Goal: Task Accomplishment & Management: Manage account settings

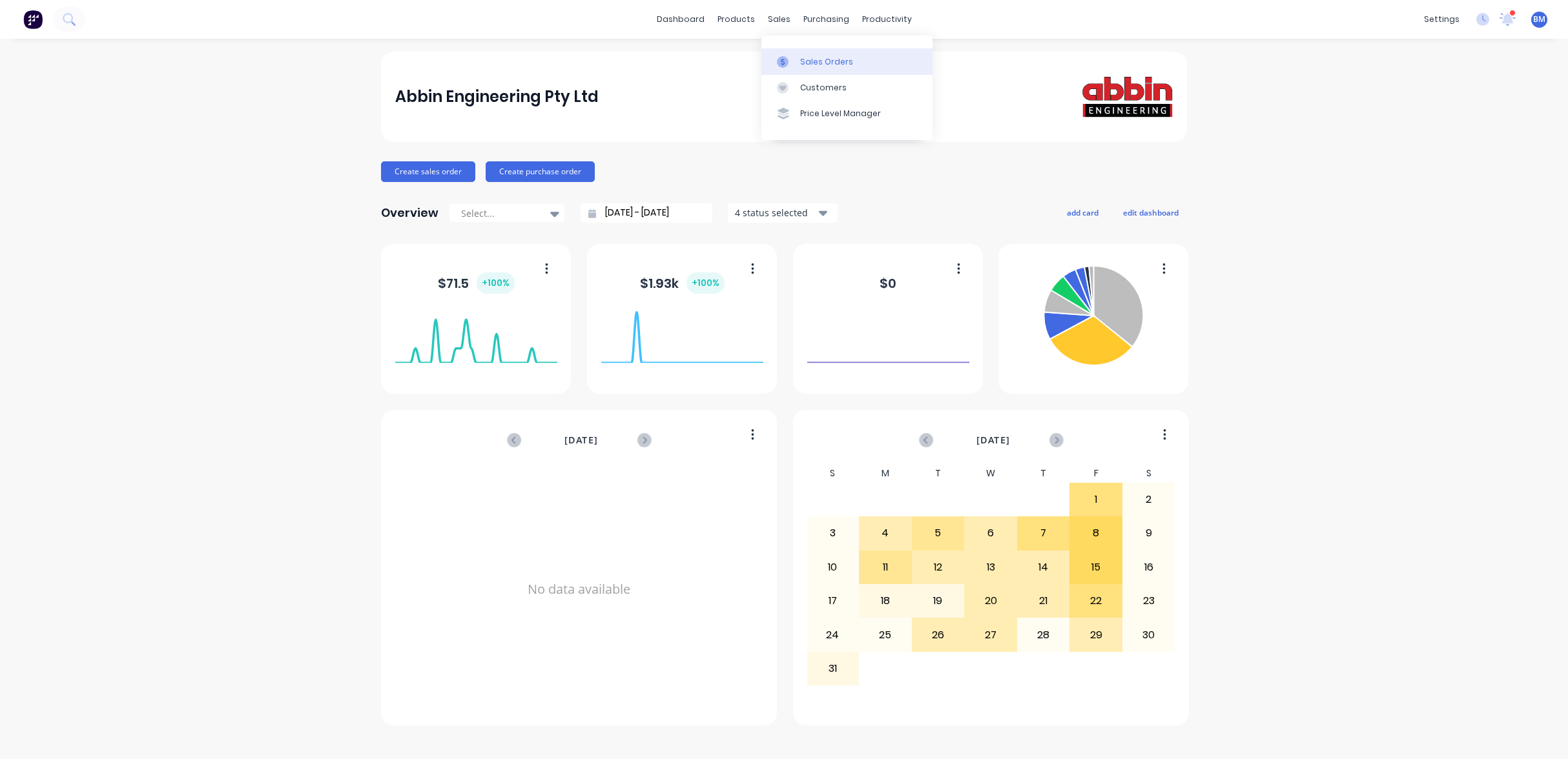
click at [809, 70] on link "Sales Orders" at bounding box center [846, 61] width 171 height 26
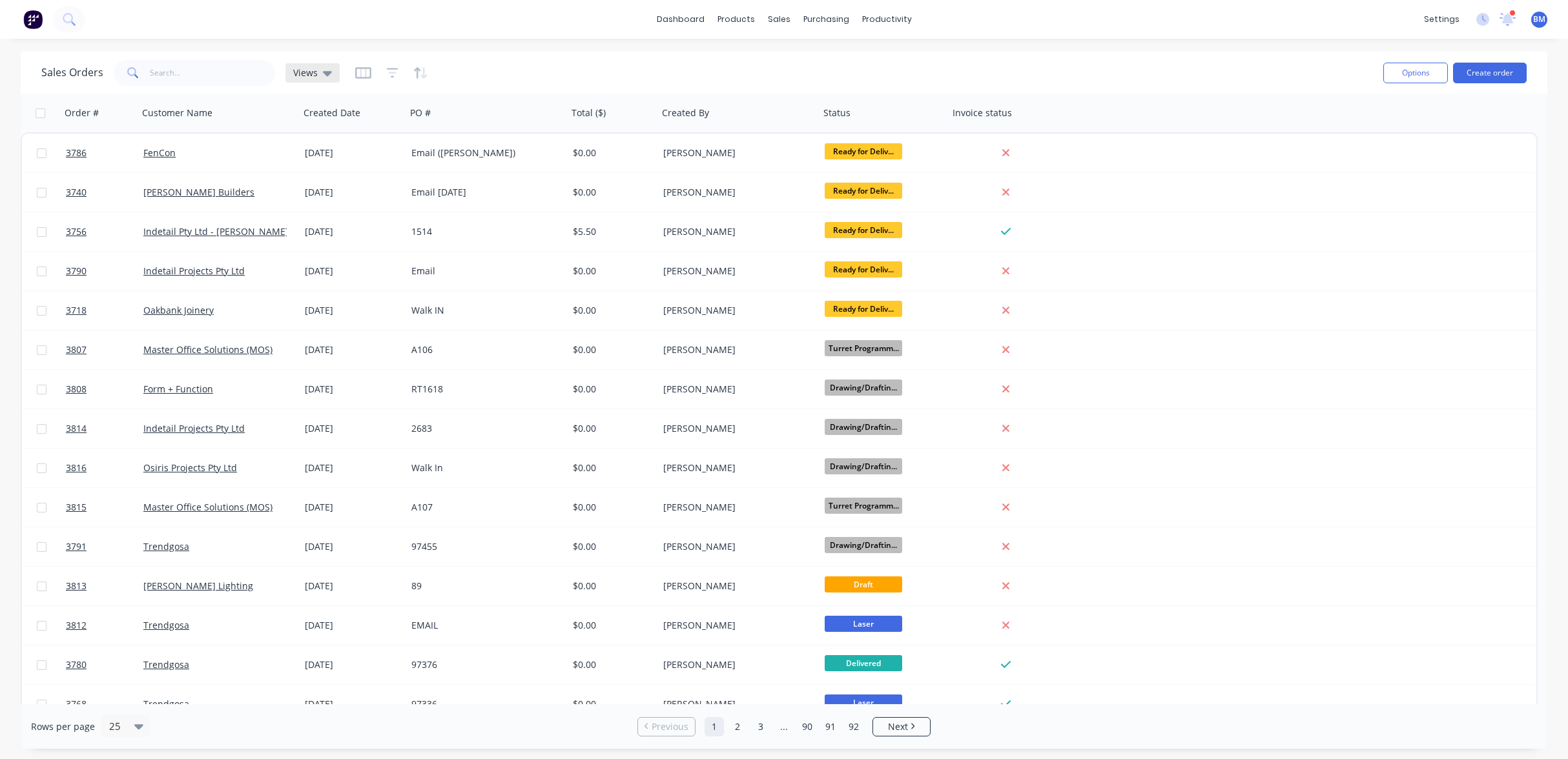
click at [304, 77] on span "Views" at bounding box center [305, 73] width 25 height 14
click at [323, 204] on button "drafts" at bounding box center [363, 209] width 147 height 15
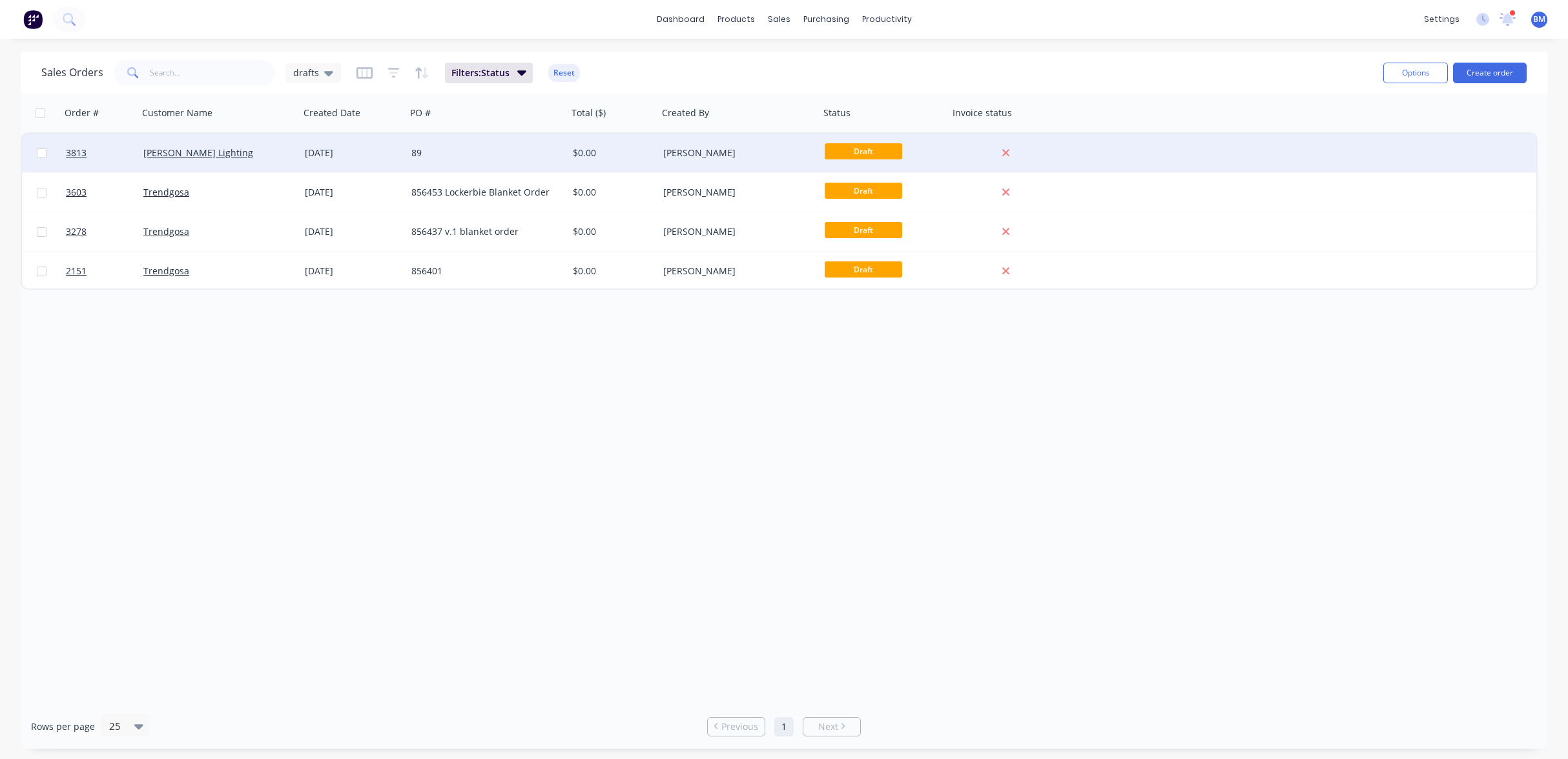
click at [248, 155] on div "[PERSON_NAME] Lighting" at bounding box center [215, 152] width 143 height 13
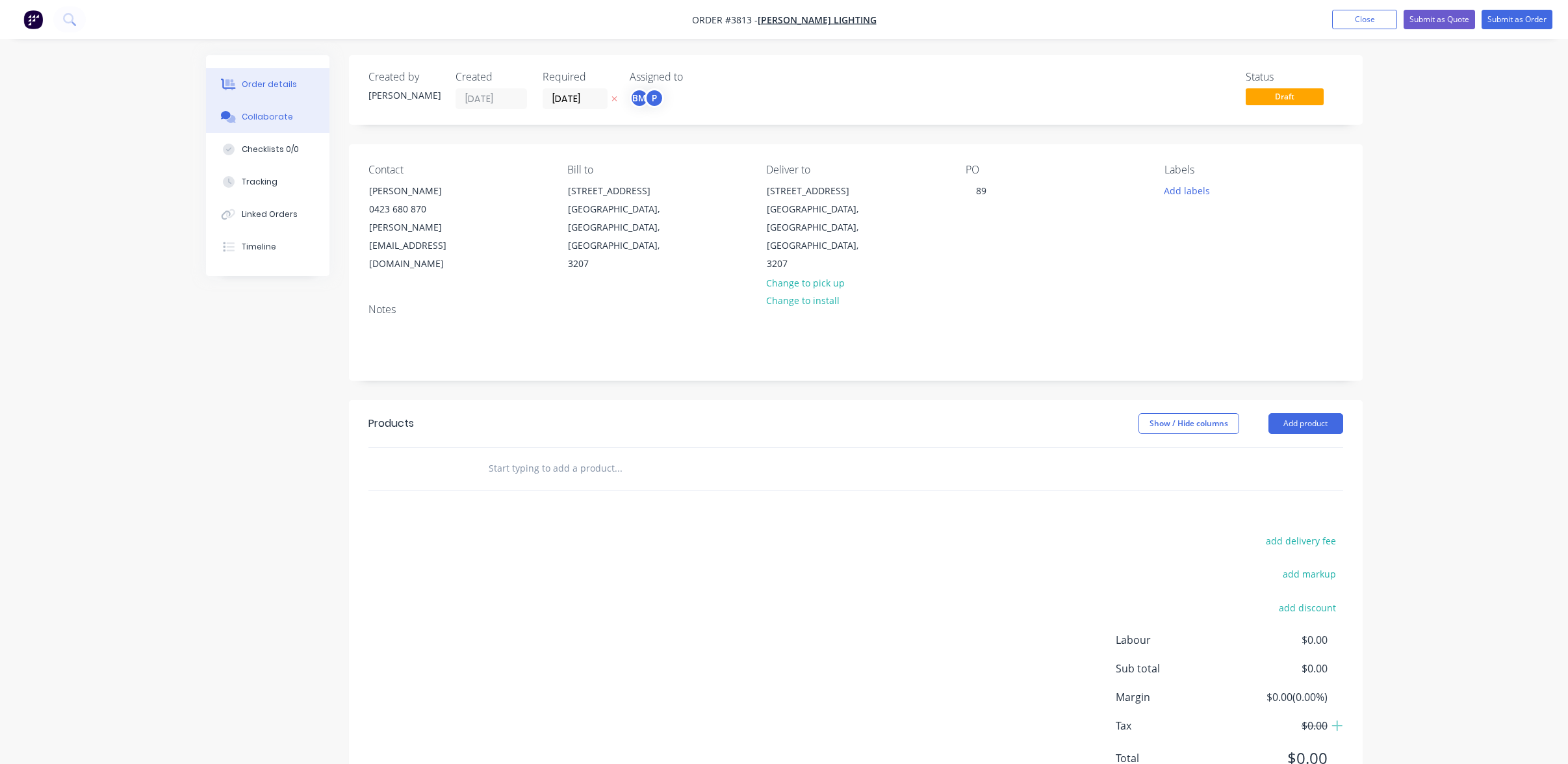
click at [262, 111] on div "Collaborate" at bounding box center [268, 117] width 52 height 12
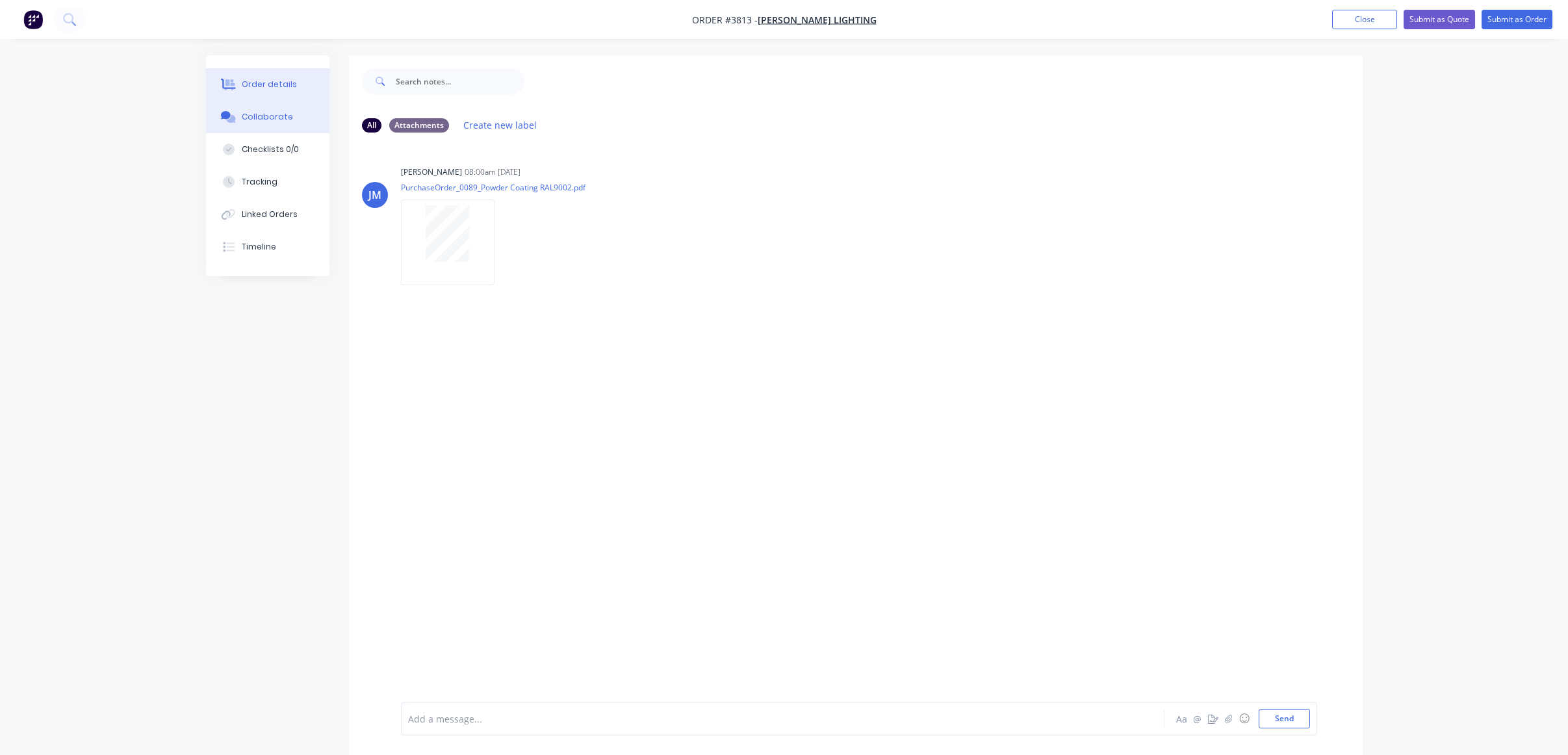
click at [263, 73] on button "Order details" at bounding box center [268, 85] width 123 height 33
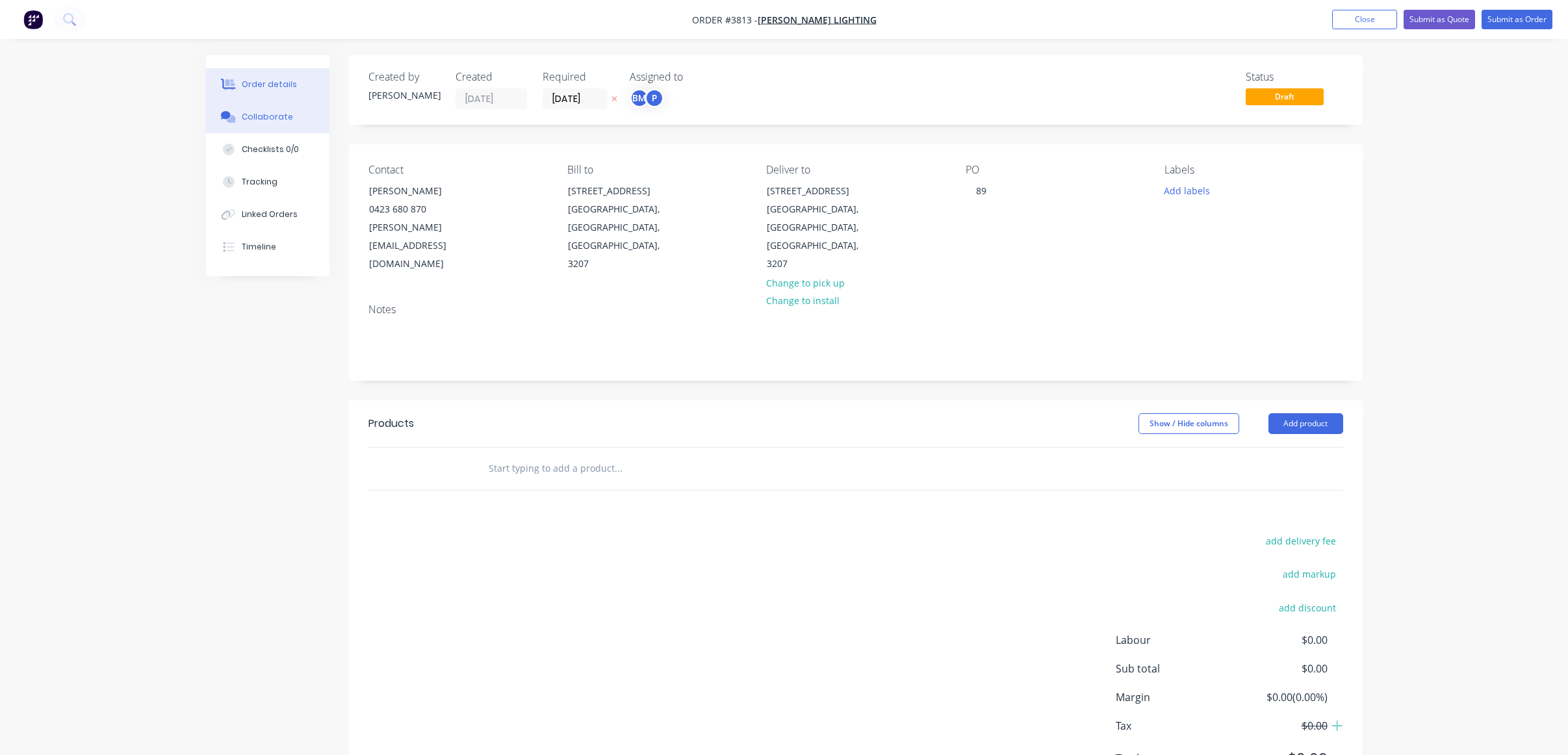
click at [275, 124] on button "Collaborate" at bounding box center [268, 116] width 123 height 33
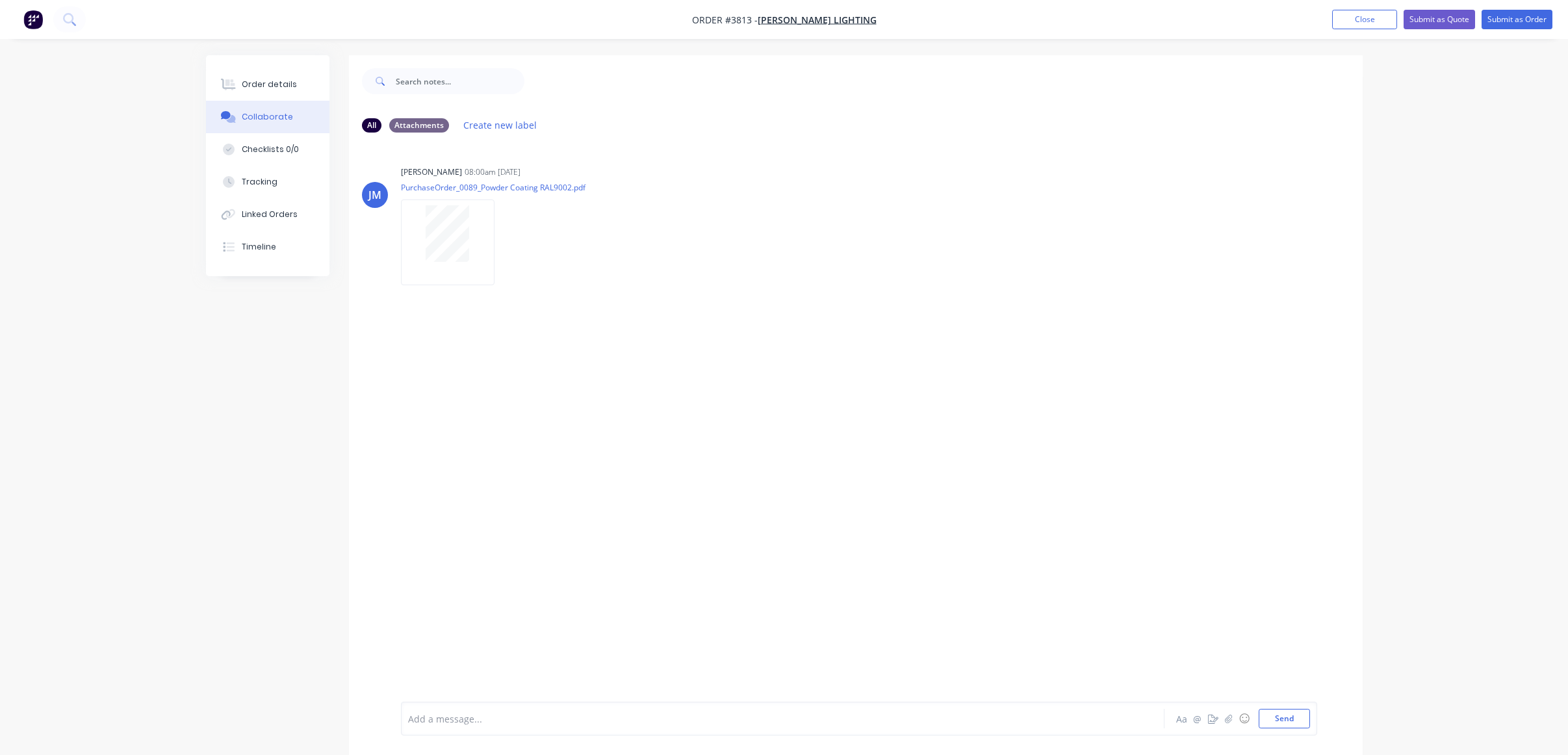
drag, startPoint x: 725, startPoint y: 193, endPoint x: 785, endPoint y: 104, distance: 107.3
click at [785, 104] on div at bounding box center [943, 82] width 838 height 52
